Goal: Transaction & Acquisition: Book appointment/travel/reservation

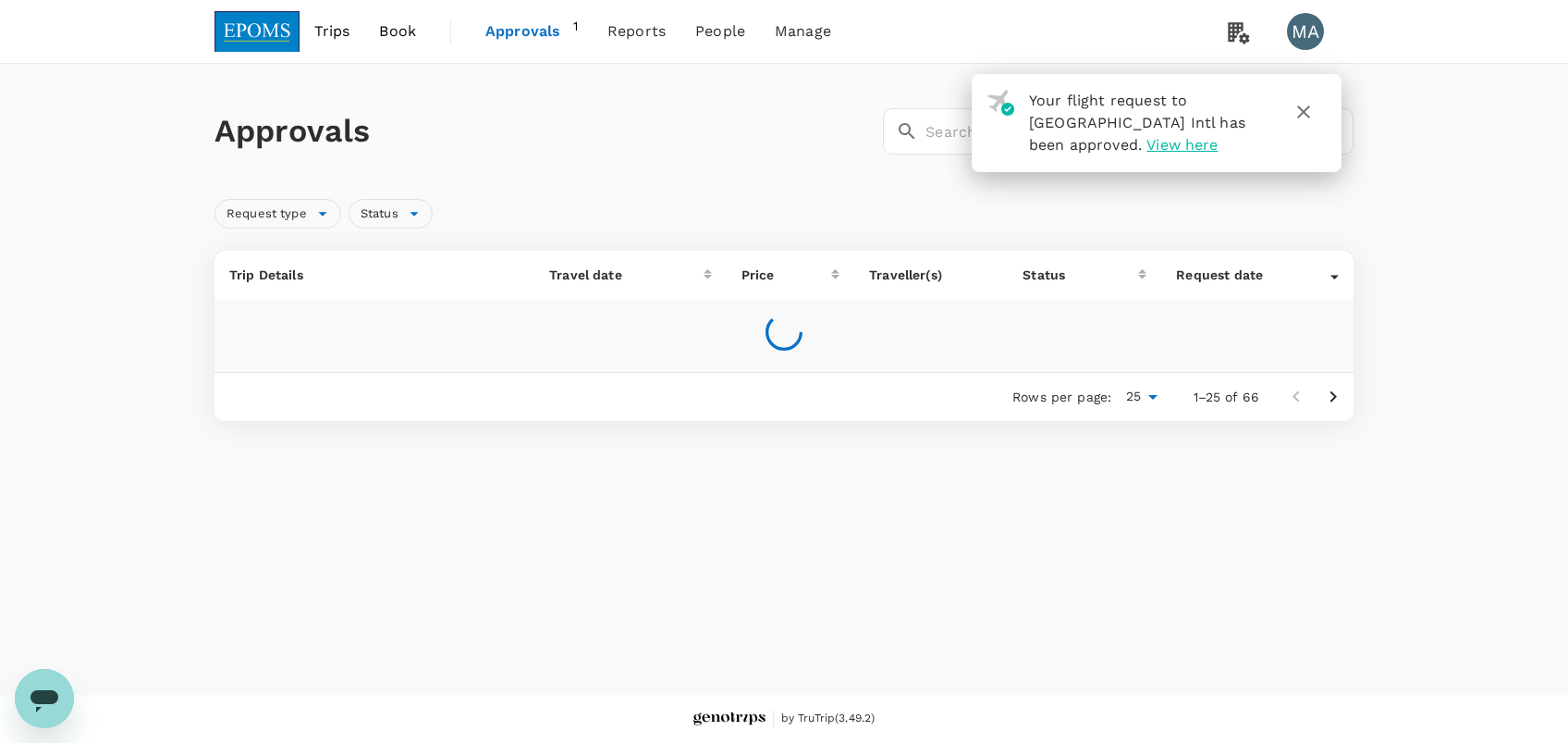
click at [1304, 112] on icon "button" at bounding box center [1304, 112] width 13 height 13
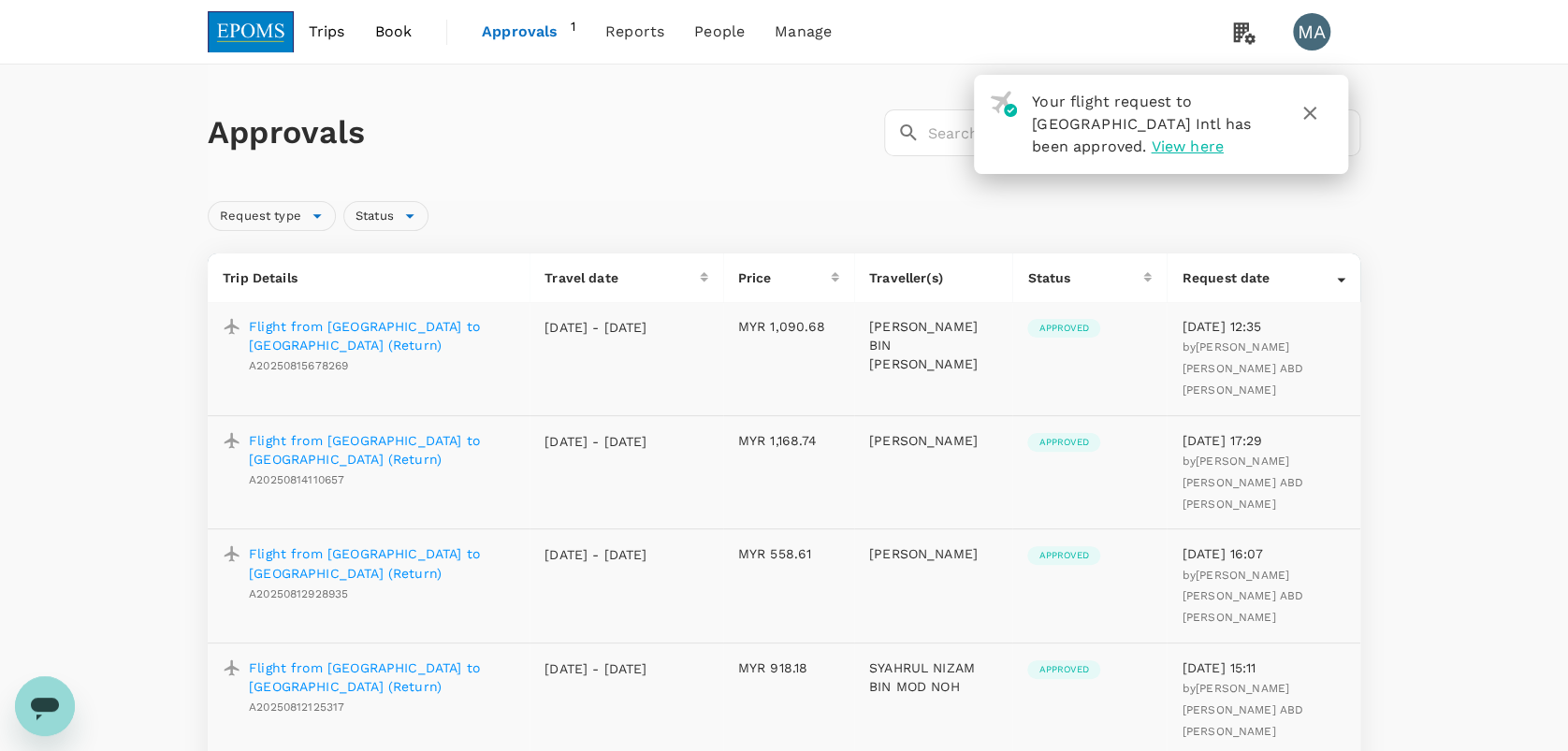
click at [403, 39] on span "Book" at bounding box center [392, 31] width 37 height 22
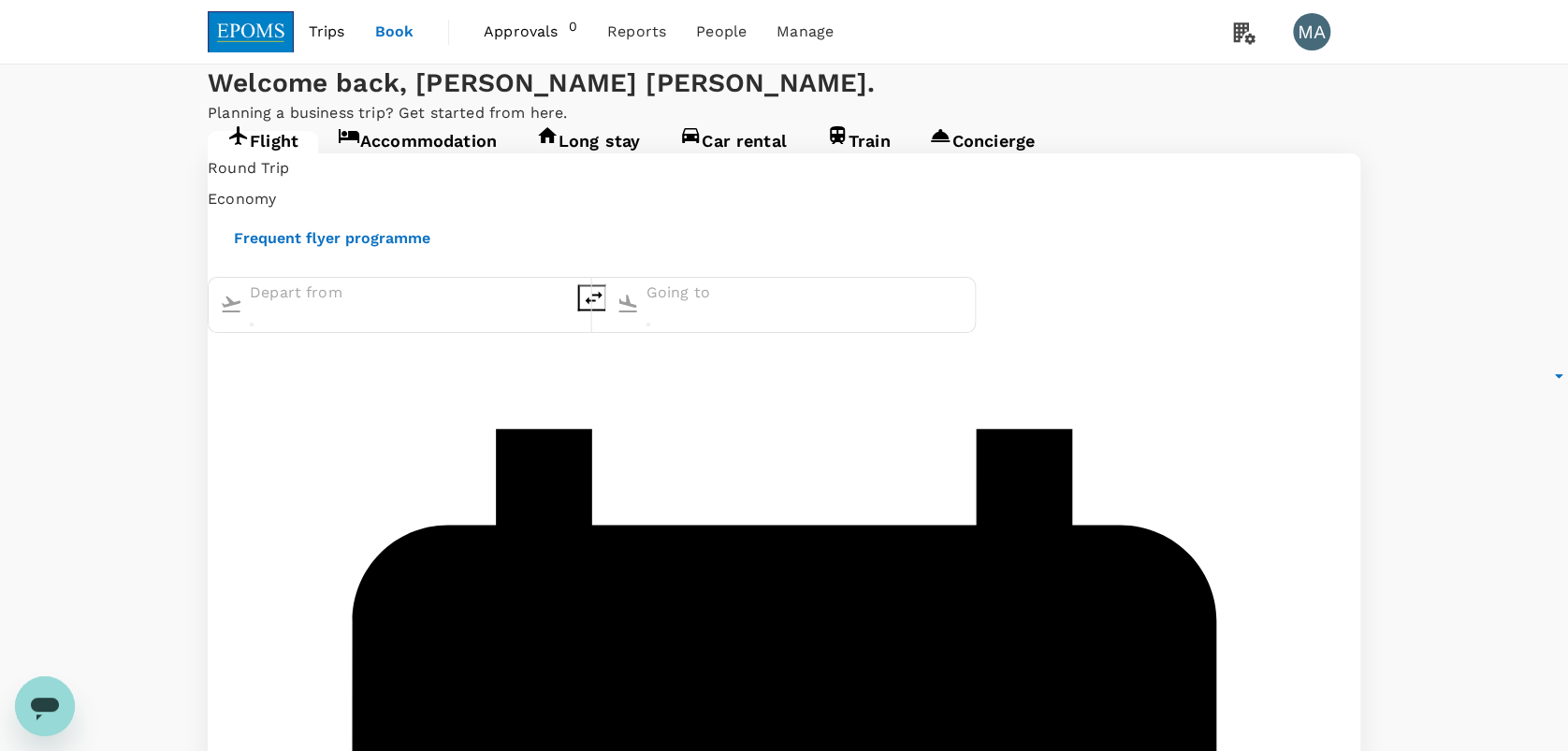
click at [387, 165] on link "Accommodation" at bounding box center [416, 147] width 199 height 34
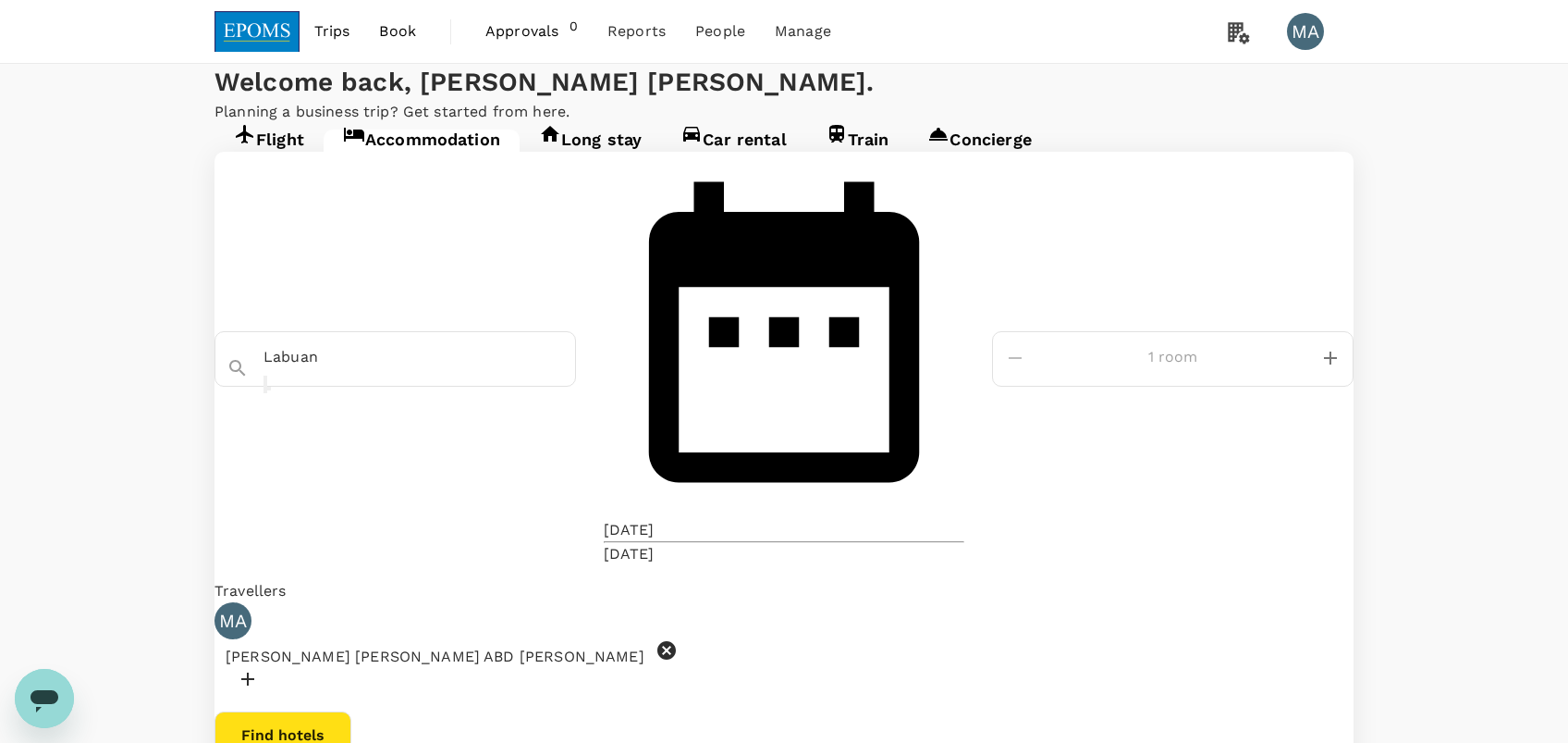
type input "Permaisuri [GEOGRAPHIC_DATA]"
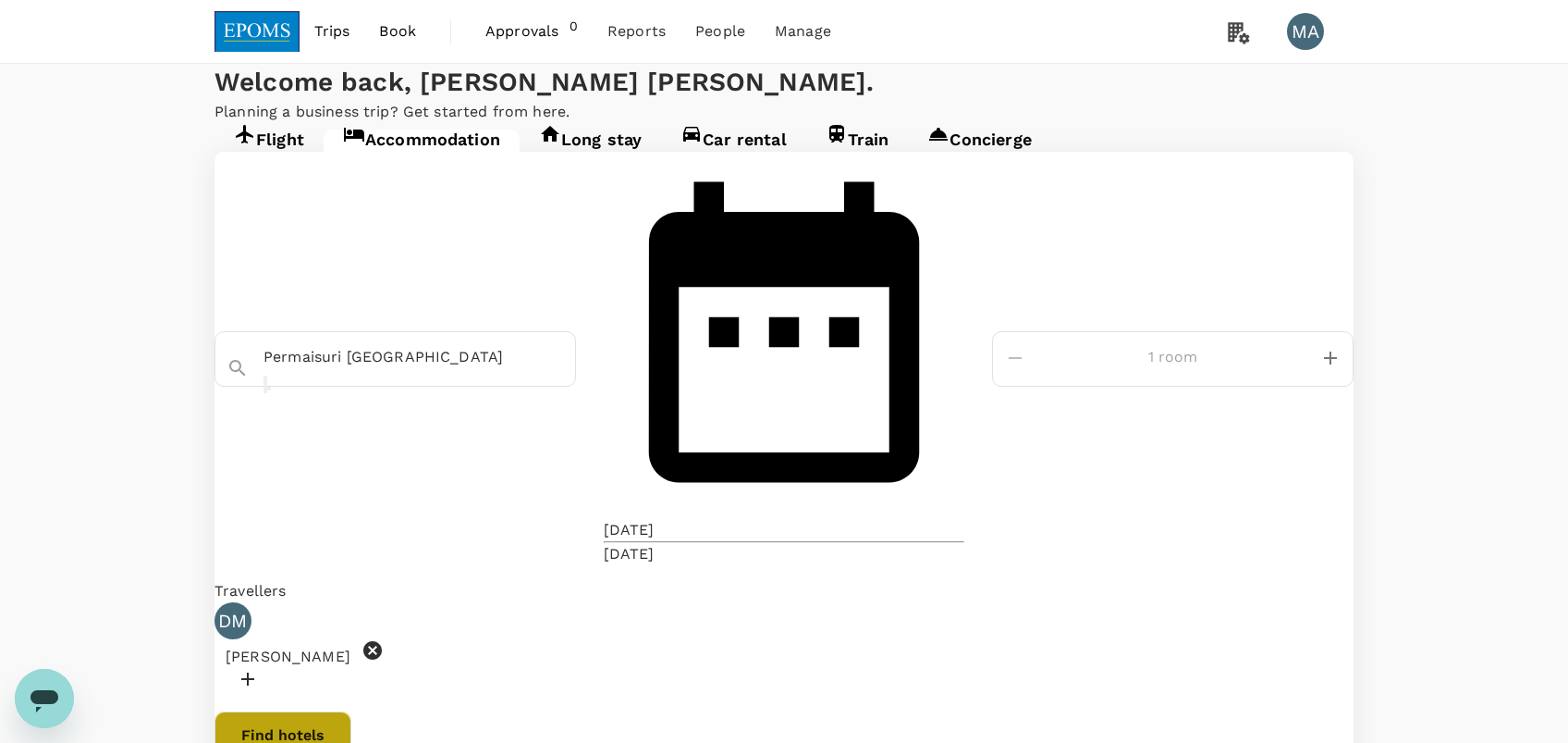
click at [351, 712] on button "Find hotels" at bounding box center [283, 735] width 137 height 48
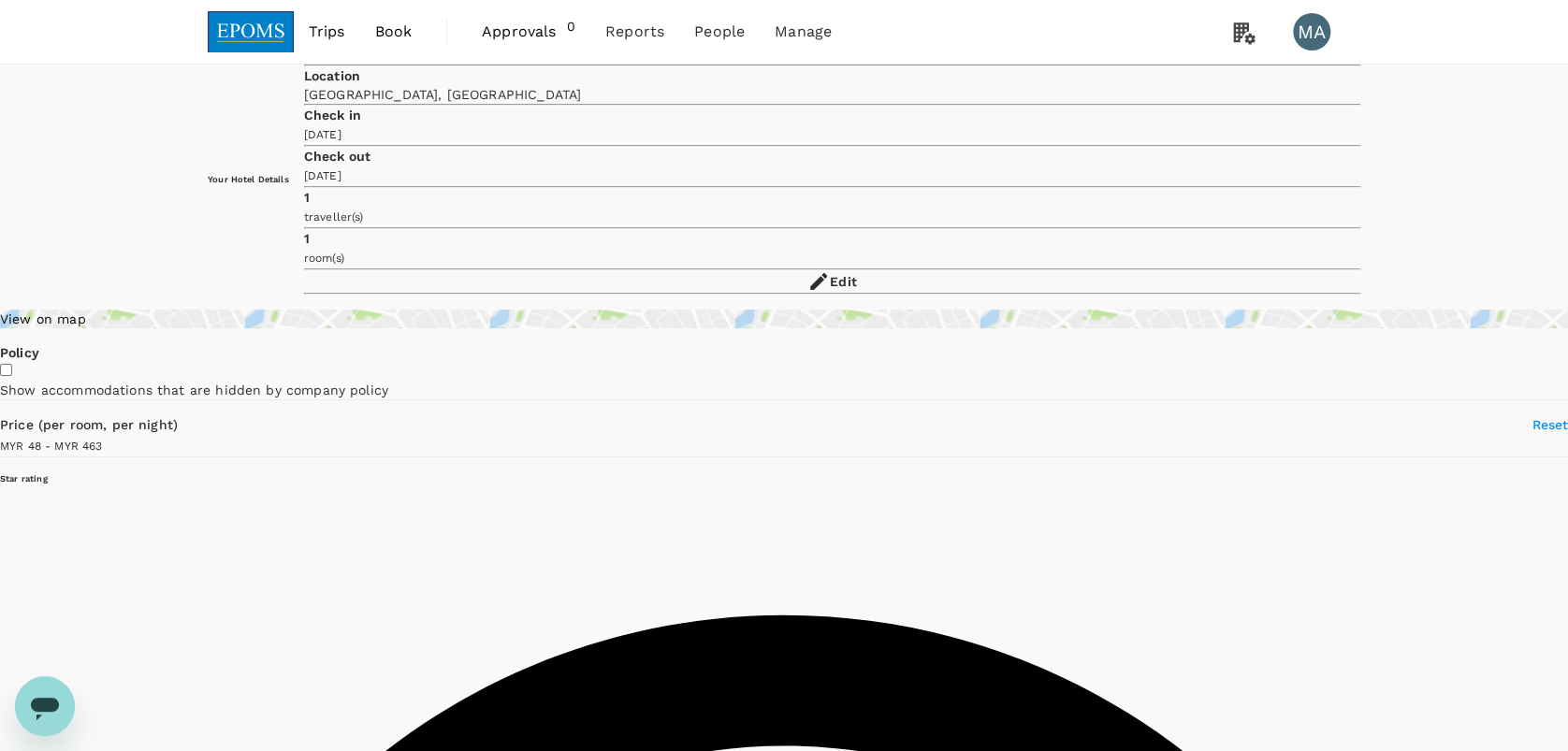
type input "463.08"
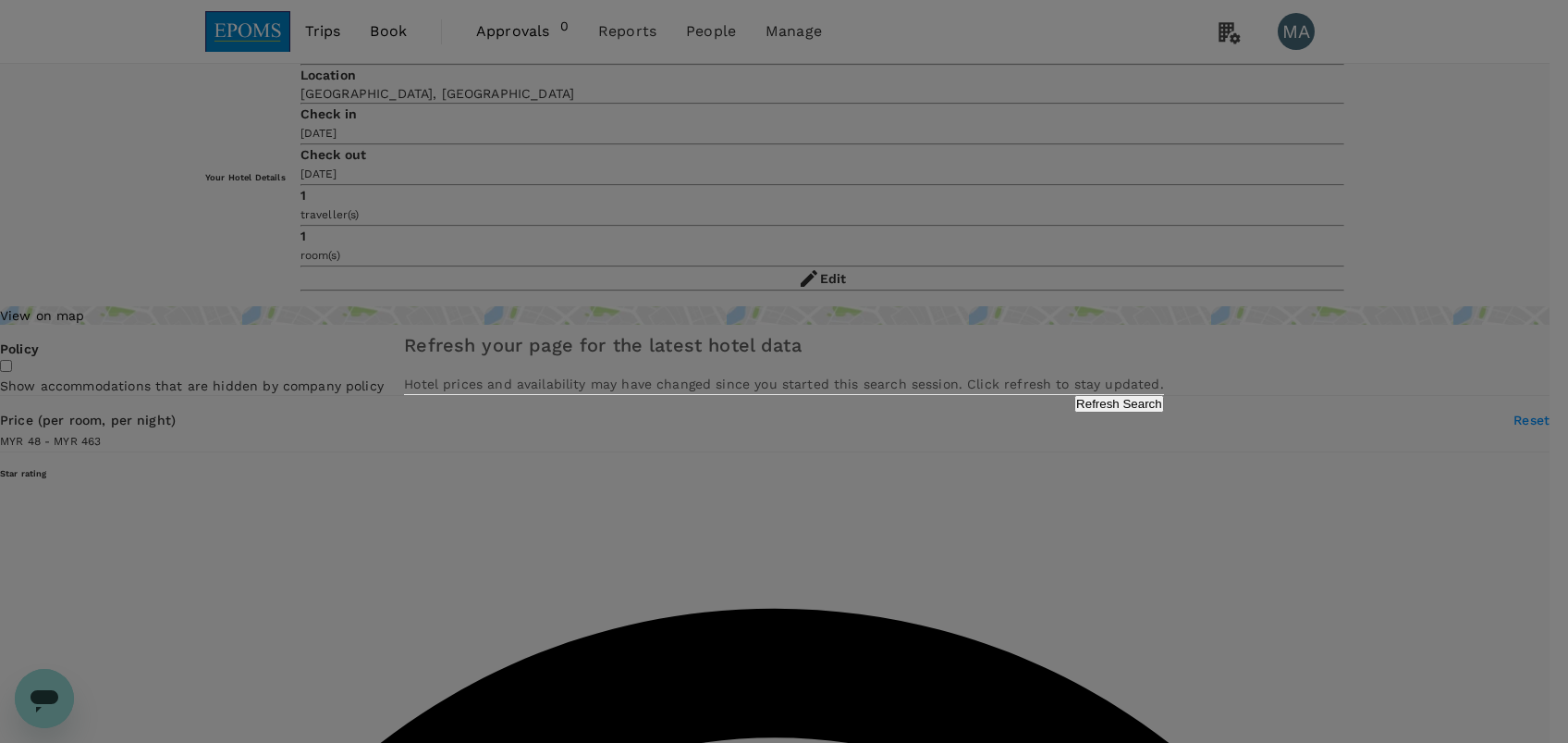
click at [1075, 413] on button "Refresh Search" at bounding box center [1119, 403] width 90 height 18
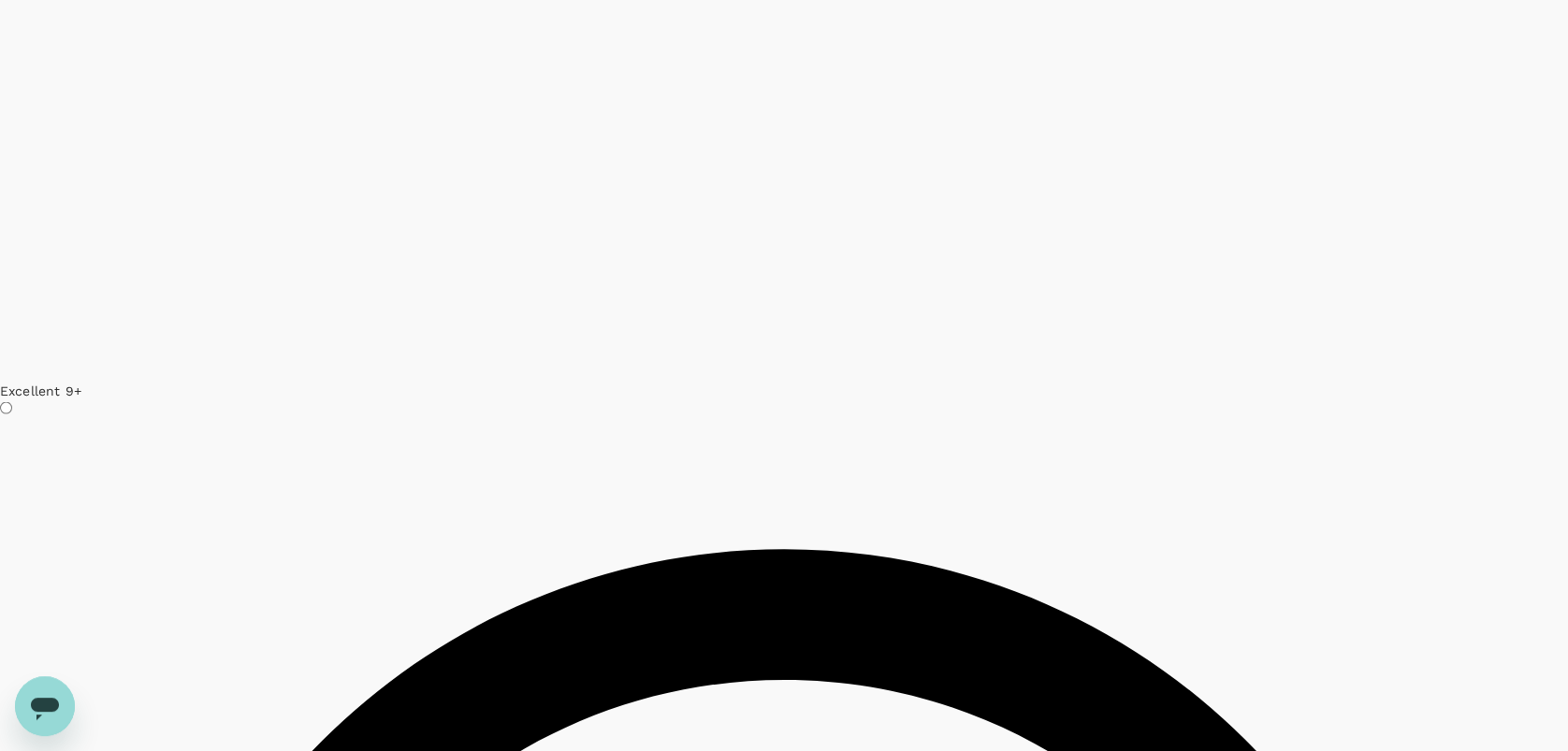
scroll to position [5193, 0]
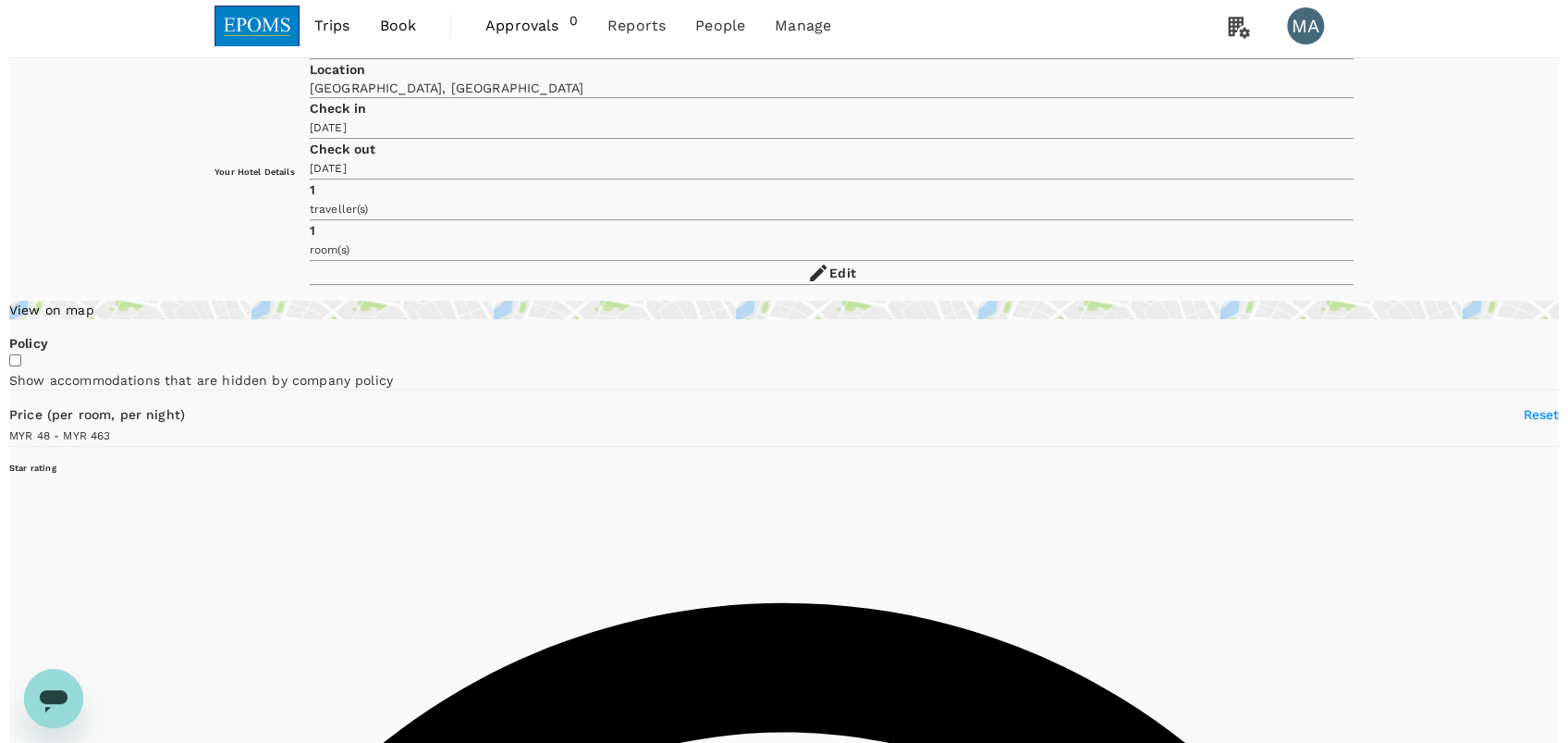
scroll to position [0, 0]
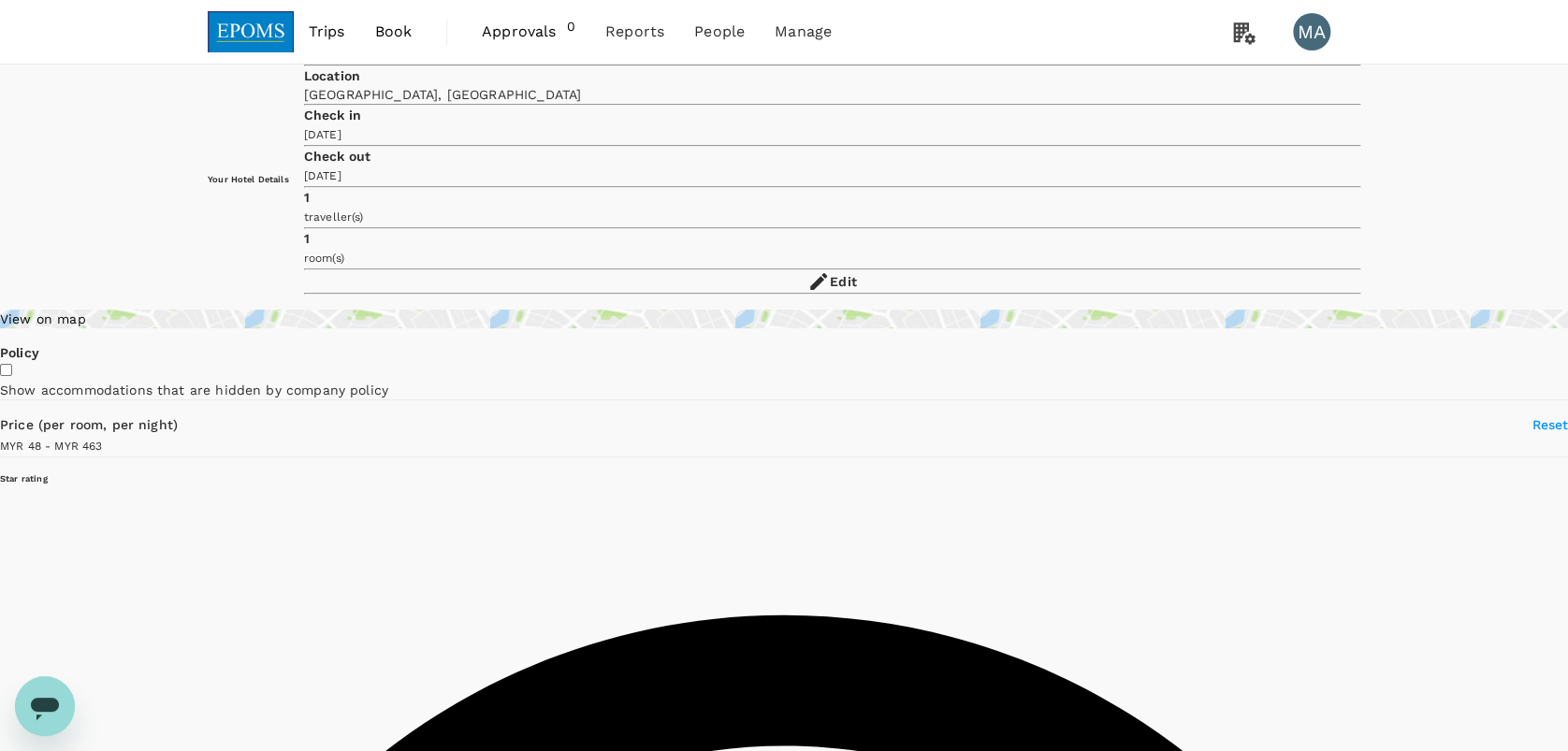
type input "463.08"
